Goal: Information Seeking & Learning: Learn about a topic

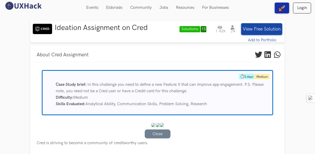
click at [49, 33] on img at bounding box center [42, 29] width 19 height 10
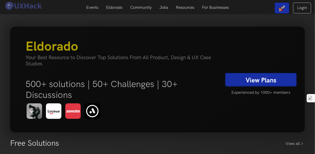
scroll to position [103, 0]
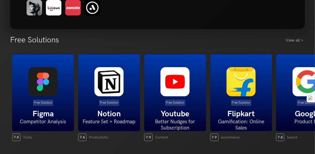
click at [300, 44] on div "Free Solutions View all >" at bounding box center [157, 37] width 295 height 17
click at [297, 42] on link "View all >" at bounding box center [295, 40] width 19 height 6
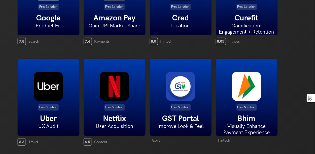
scroll to position [207, 0]
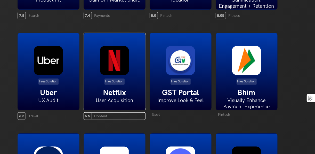
click at [109, 59] on img at bounding box center [114, 60] width 29 height 29
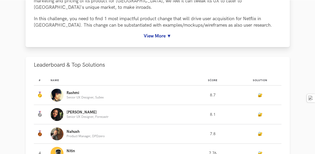
scroll to position [155, 0]
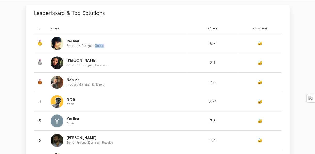
drag, startPoint x: 98, startPoint y: 40, endPoint x: 107, endPoint y: 40, distance: 8.8
click at [107, 40] on div "Rashmi Senior UX Designer, Subex" at bounding box center [117, 43] width 132 height 13
copy p "Subex"
click at [117, 63] on div "Jessica Senior UX Designer, Forecastr" at bounding box center [117, 62] width 132 height 13
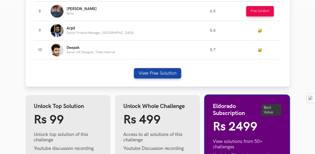
scroll to position [413, 0]
